Goal: Browse casually

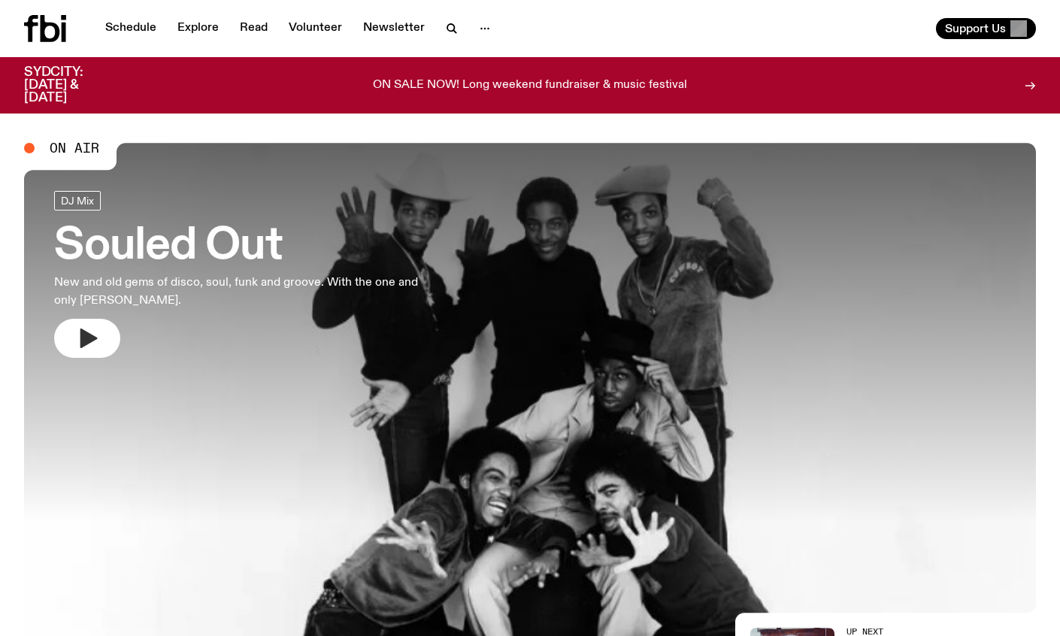
click at [84, 341] on icon "button" at bounding box center [88, 339] width 17 height 20
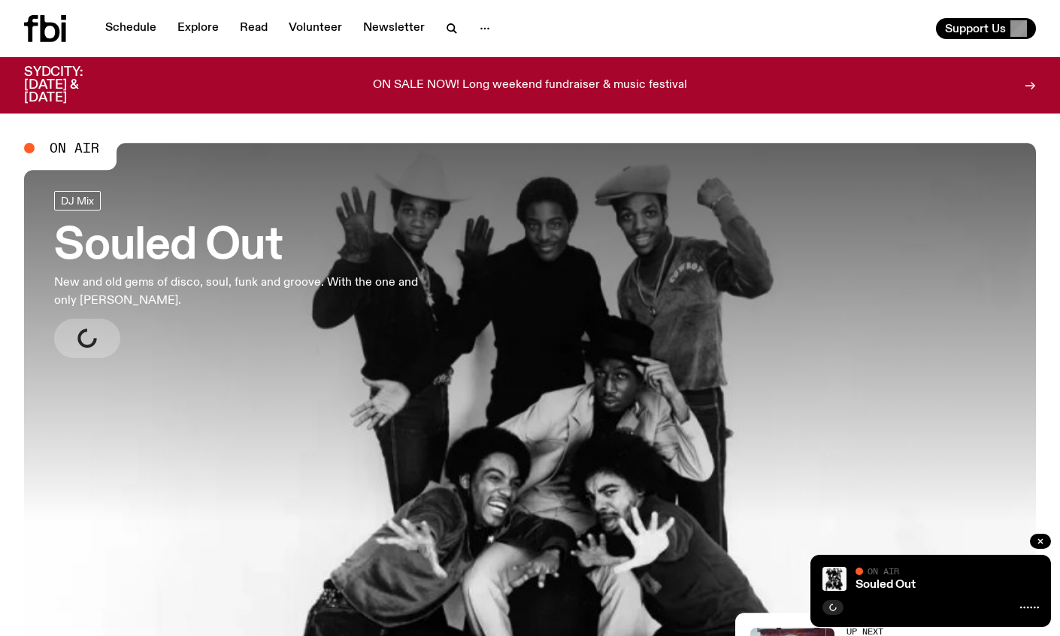
click at [32, 144] on div at bounding box center [29, 148] width 11 height 11
